Goal: Transaction & Acquisition: Purchase product/service

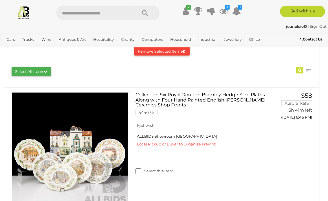
scroll to position [82, 0]
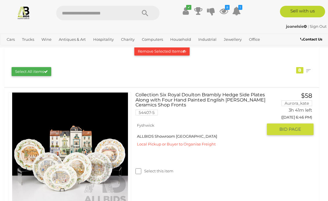
click at [295, 129] on span "BID PAGE" at bounding box center [291, 130] width 22 height 6
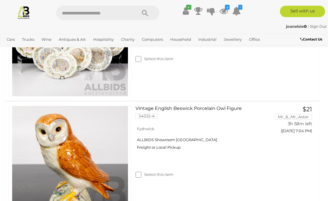
scroll to position [194, 0]
click at [297, 141] on span "BID PAGE" at bounding box center [291, 143] width 22 height 6
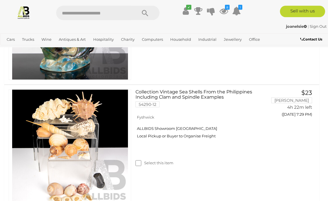
scroll to position [589, 0]
click at [304, 125] on button "GO TO BID PAGE" at bounding box center [290, 127] width 47 height 12
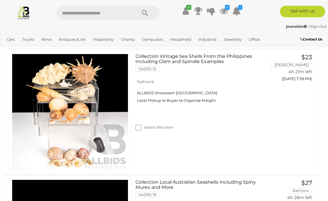
scroll to position [625, 0]
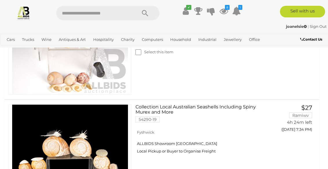
scroll to position [700, 0]
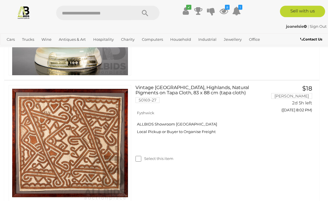
scroll to position [972, 0]
click at [298, 122] on span "BID PAGE" at bounding box center [291, 122] width 22 height 6
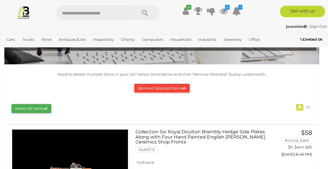
scroll to position [0, 0]
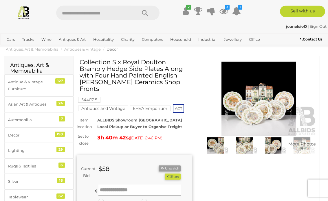
scroll to position [13, 0]
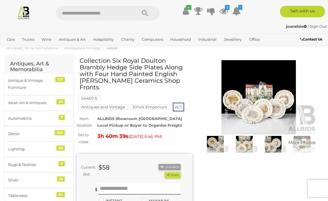
click at [301, 148] on span "More Photos (9)" at bounding box center [302, 145] width 27 height 10
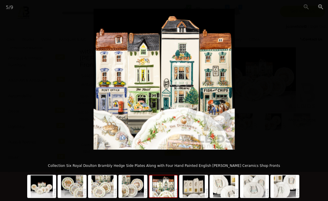
scroll to position [35, 0]
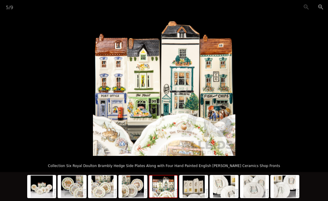
click at [197, 169] on img at bounding box center [194, 187] width 28 height 22
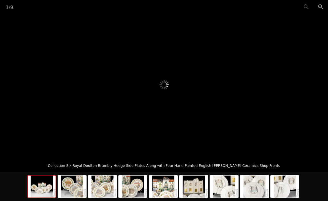
click at [42, 169] on img at bounding box center [42, 187] width 28 height 22
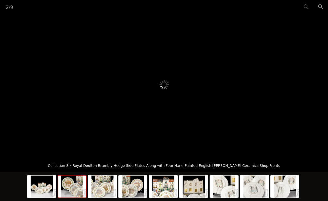
click at [73, 169] on img at bounding box center [72, 187] width 28 height 22
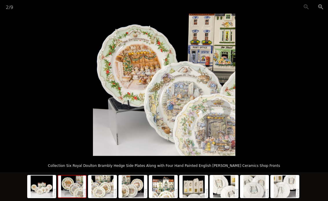
click at [307, 7] on div "2 / 9" at bounding box center [164, 7] width 328 height 14
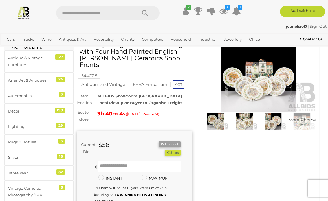
scroll to position [13, 0]
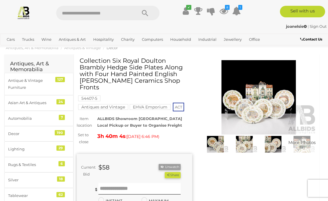
click at [308, 108] on img at bounding box center [259, 97] width 116 height 74
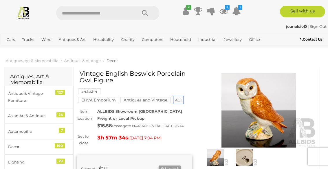
click at [219, 157] on img at bounding box center [216, 157] width 26 height 17
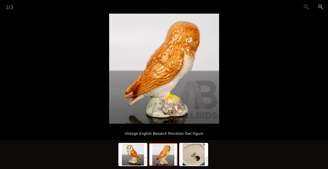
click at [323, 9] on button "Zoom in" at bounding box center [321, 7] width 14 height 14
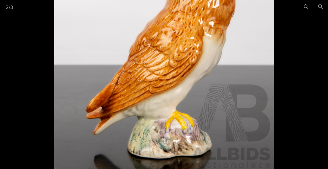
click at [306, 9] on button "Zoom out" at bounding box center [306, 7] width 14 height 14
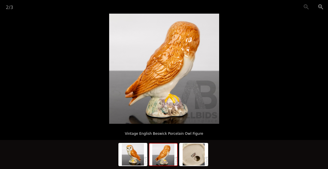
click at [136, 158] on img at bounding box center [133, 154] width 28 height 22
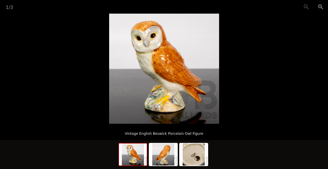
click at [325, 8] on button "Zoom in" at bounding box center [321, 7] width 14 height 14
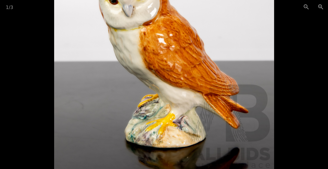
click at [309, 10] on button "Zoom out" at bounding box center [306, 7] width 14 height 14
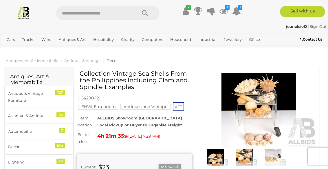
click at [265, 117] on img at bounding box center [259, 110] width 116 height 74
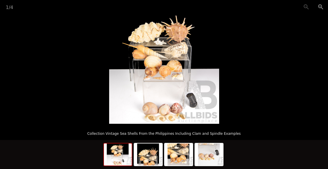
click at [322, 12] on button "Zoom in" at bounding box center [321, 7] width 14 height 14
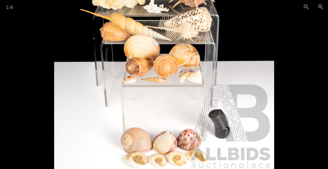
click at [325, 8] on button "Zoom in" at bounding box center [321, 7] width 14 height 14
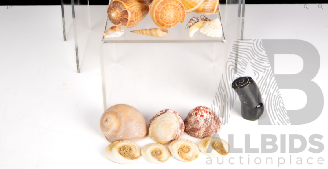
click at [307, 7] on button "Zoom out" at bounding box center [306, 7] width 14 height 14
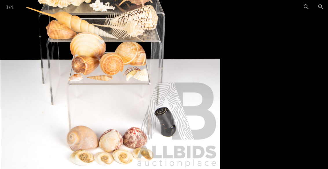
click at [308, 8] on button "Zoom out" at bounding box center [306, 7] width 14 height 14
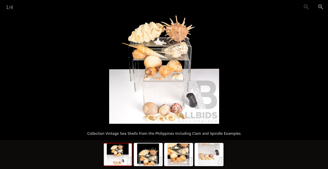
click at [184, 154] on img at bounding box center [179, 154] width 28 height 22
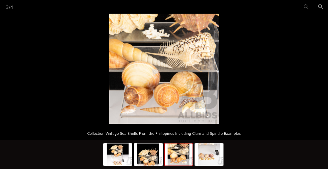
click at [307, 10] on div "3 / 4" at bounding box center [164, 7] width 328 height 14
click at [308, 10] on div "3 / 4" at bounding box center [164, 7] width 328 height 14
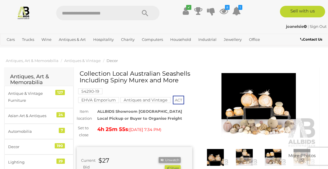
scroll to position [6, 0]
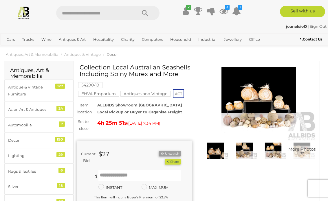
click at [262, 118] on img at bounding box center [259, 104] width 116 height 74
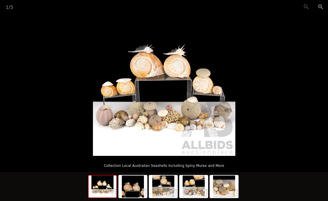
click at [321, 8] on button "Zoom in" at bounding box center [321, 7] width 14 height 14
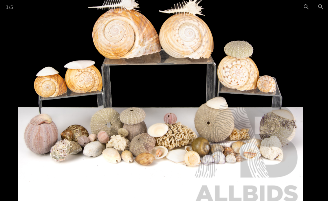
click at [324, 10] on button "Zoom in" at bounding box center [321, 7] width 14 height 14
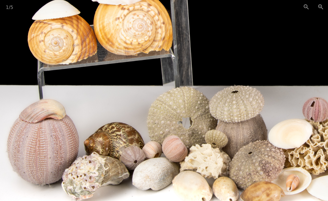
click at [308, 10] on button "Zoom out" at bounding box center [306, 7] width 14 height 14
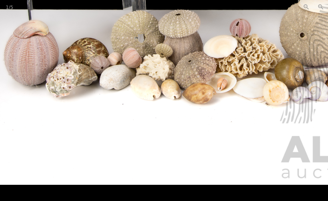
click at [308, 7] on button "Zoom out" at bounding box center [306, 7] width 14 height 14
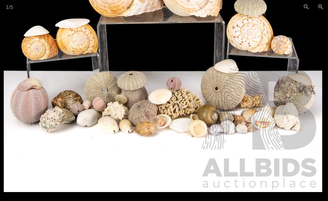
click at [307, 8] on button "Zoom out" at bounding box center [306, 7] width 14 height 14
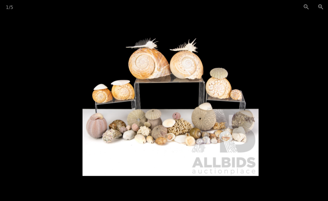
click at [307, 8] on button "Zoom out" at bounding box center [306, 7] width 14 height 14
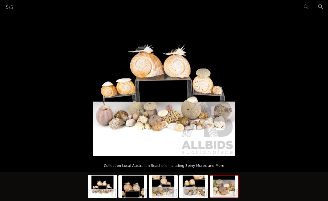
click at [227, 169] on img at bounding box center [224, 187] width 28 height 22
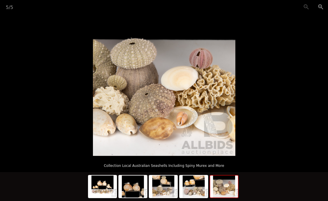
click at [323, 9] on button "Zoom in" at bounding box center [321, 7] width 14 height 14
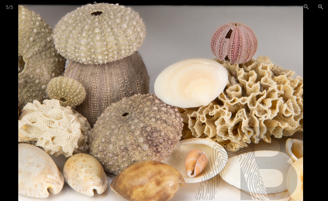
click at [305, 10] on button "Zoom out" at bounding box center [306, 7] width 14 height 14
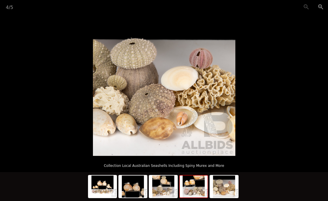
click at [198, 169] on img at bounding box center [194, 187] width 28 height 22
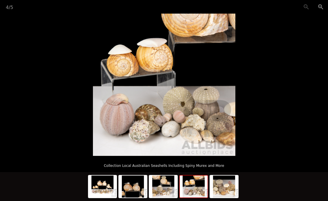
click at [324, 9] on button "Zoom in" at bounding box center [321, 7] width 14 height 14
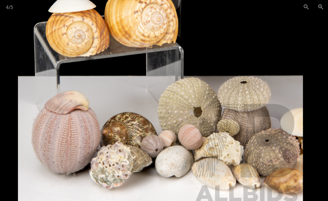
click at [306, 6] on button "Zoom out" at bounding box center [306, 7] width 14 height 14
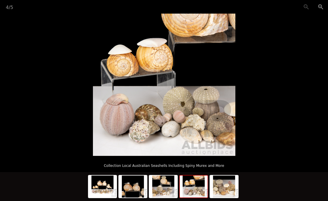
click at [167, 169] on img at bounding box center [164, 187] width 28 height 22
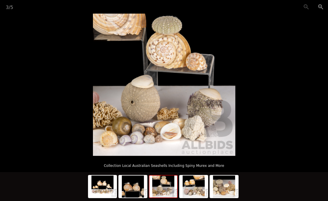
click at [323, 10] on button "Zoom in" at bounding box center [321, 7] width 14 height 14
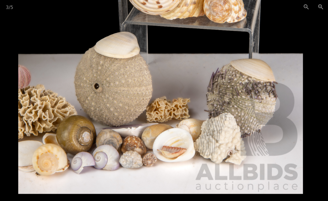
click at [307, 8] on button "Zoom out" at bounding box center [306, 7] width 14 height 14
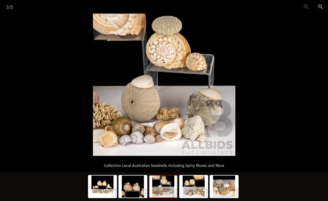
click at [106, 169] on img at bounding box center [103, 187] width 28 height 22
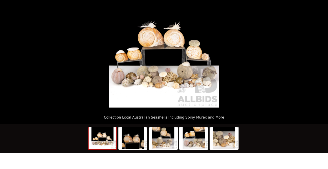
scroll to position [22, 0]
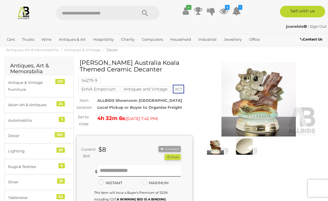
scroll to position [11, 0]
click at [262, 114] on img at bounding box center [259, 99] width 116 height 74
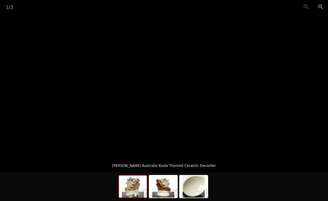
click at [325, 8] on button "Zoom in" at bounding box center [321, 7] width 14 height 14
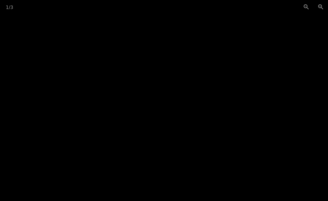
click at [323, 7] on button "Zoom in" at bounding box center [321, 7] width 14 height 14
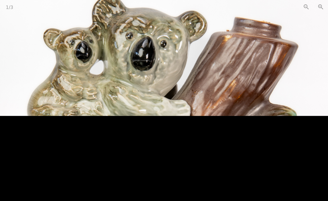
click at [308, 8] on button "Zoom out" at bounding box center [306, 7] width 14 height 14
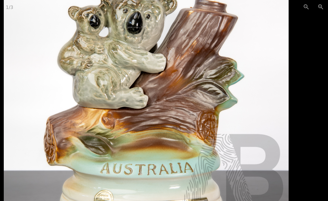
click at [310, 9] on button "Zoom out" at bounding box center [306, 7] width 14 height 14
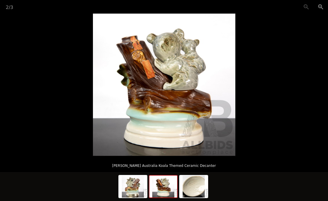
click at [167, 169] on img at bounding box center [164, 187] width 28 height 22
click at [327, 4] on button "Zoom in" at bounding box center [321, 7] width 14 height 14
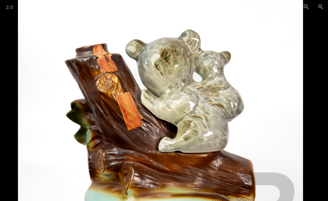
click at [307, 7] on button "Zoom out" at bounding box center [306, 7] width 14 height 14
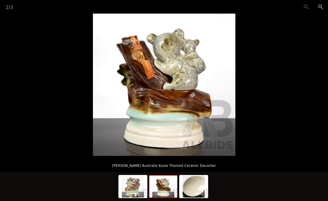
click at [309, 9] on div "2 / 3" at bounding box center [164, 7] width 328 height 14
click at [197, 169] on img at bounding box center [194, 187] width 28 height 22
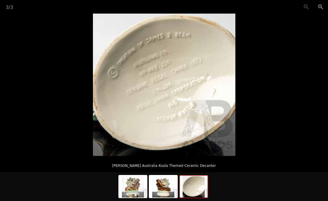
click at [136, 169] on img at bounding box center [133, 187] width 28 height 22
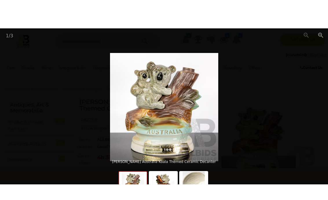
scroll to position [11, 0]
